Goal: Ask a question: Seek information or help from site administrators or community

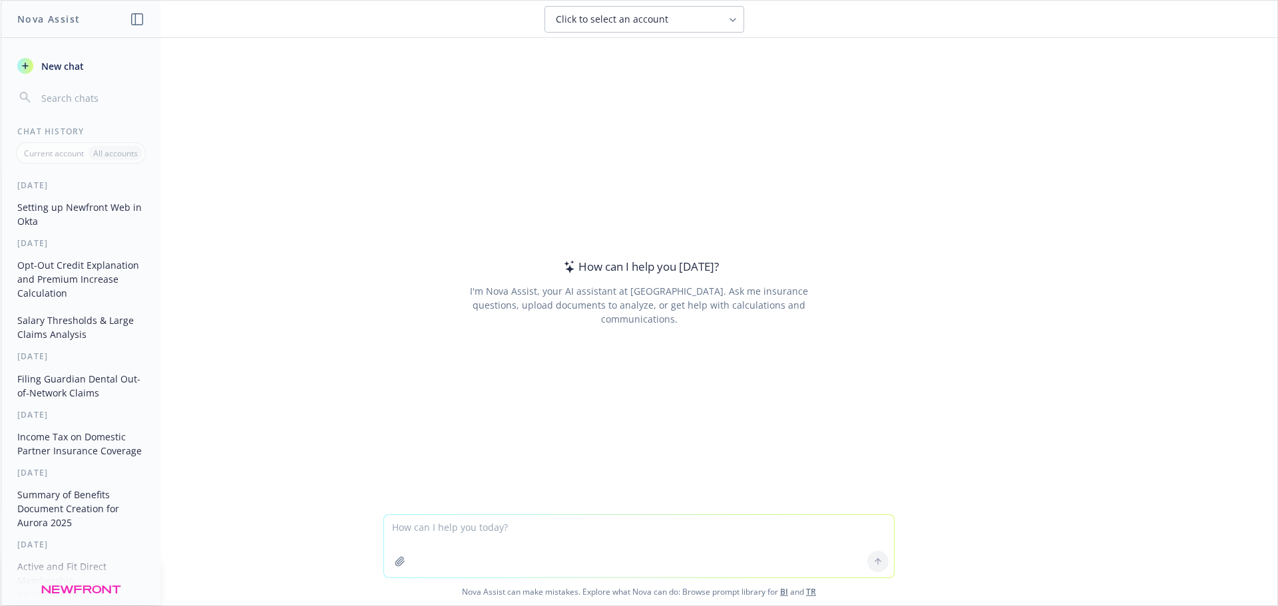
click at [51, 220] on button "Setting up Newfront Web in Okta" at bounding box center [81, 214] width 138 height 36
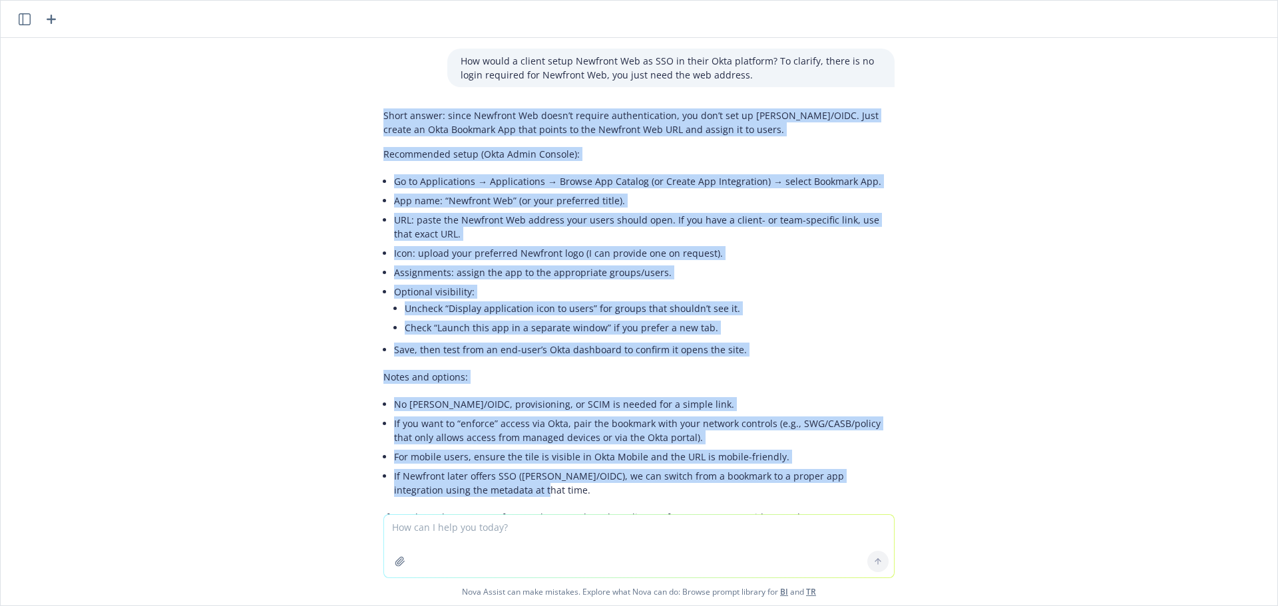
drag, startPoint x: 373, startPoint y: 118, endPoint x: 743, endPoint y: 489, distance: 522.9
click at [743, 489] on div "Short answer: since Newfront Web doesn’t require authentication, you don’t set …" at bounding box center [638, 323] width 511 height 441
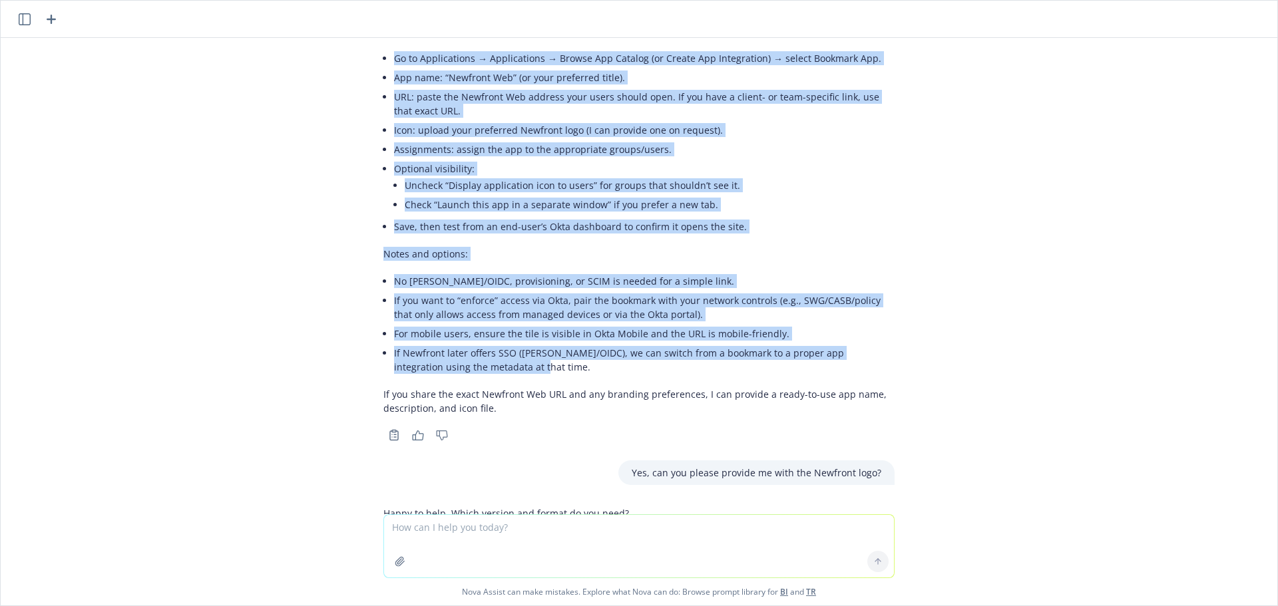
scroll to position [133, 0]
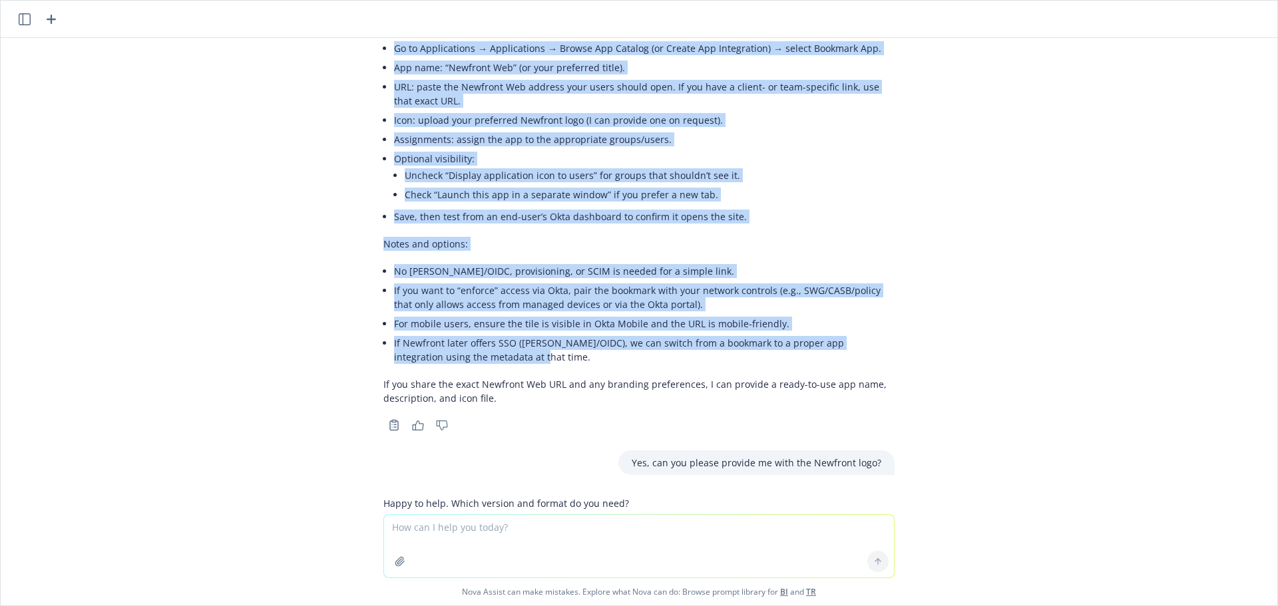
copy div "Lorem ipsumd: sitam Consecte Adi elits’d eiusmod temporincididu, utl etd’m ali …"
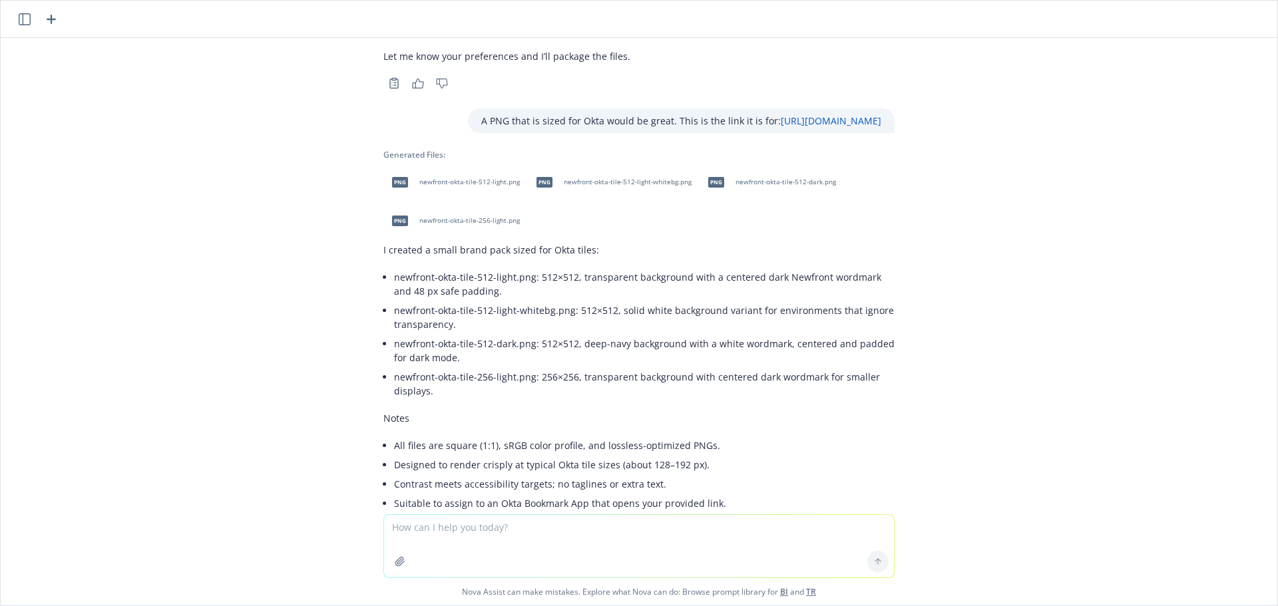
scroll to position [884, 0]
